Goal: Book appointment/travel/reservation

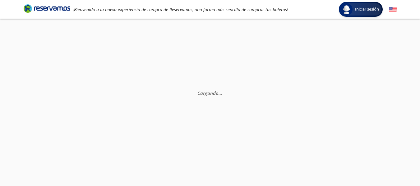
click at [395, 8] on img at bounding box center [393, 10] width 8 height 8
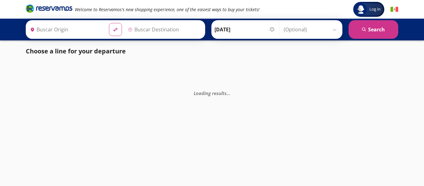
type input "[GEOGRAPHIC_DATA], [GEOGRAPHIC_DATA]"
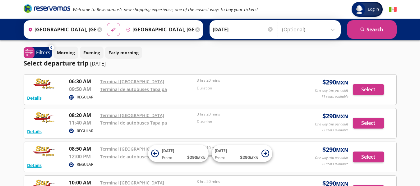
scroll to position [31, 0]
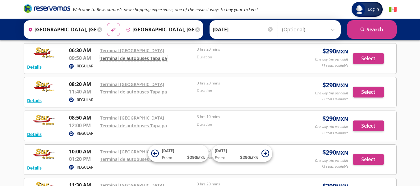
click at [126, 60] on link "Terminal de autobuses Tapalpa" at bounding box center [133, 58] width 67 height 6
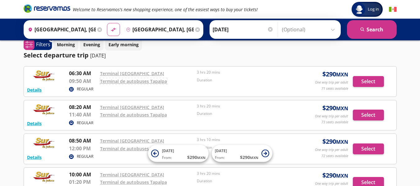
scroll to position [0, 0]
